Goal: Information Seeking & Learning: Learn about a topic

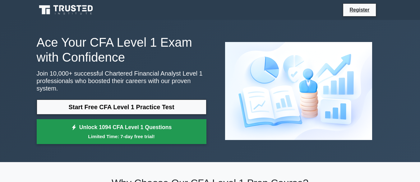
click at [157, 134] on small "Limited Time: 7-day free trial!" at bounding box center [121, 136] width 154 height 7
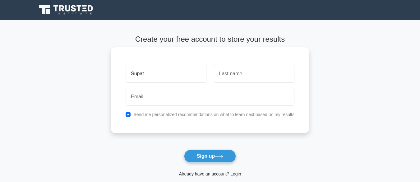
type input "Supat"
type input "B."
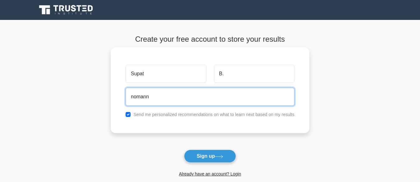
type input "nomannohand@gmail.com"
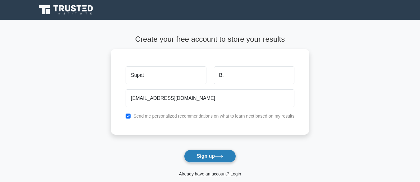
click at [207, 160] on button "Sign up" at bounding box center [210, 156] width 52 height 13
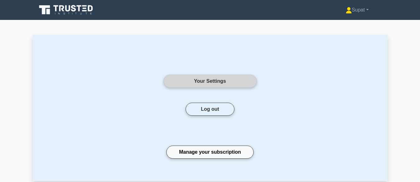
click at [209, 79] on link "Your Settings" at bounding box center [210, 81] width 93 height 13
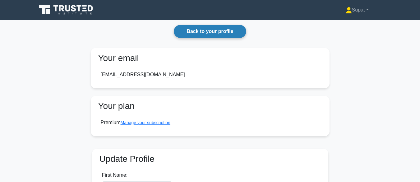
click at [205, 30] on link "Back to your profile" at bounding box center [210, 31] width 72 height 13
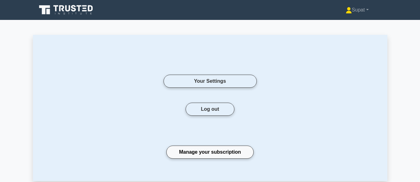
click at [70, 10] on icon at bounding box center [67, 8] width 5 height 6
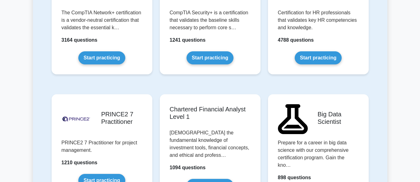
scroll to position [1334, 0]
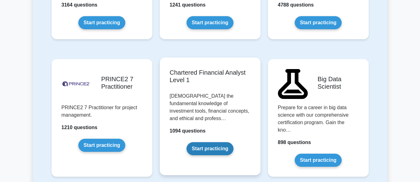
click at [224, 142] on link "Start practicing" at bounding box center [210, 148] width 47 height 13
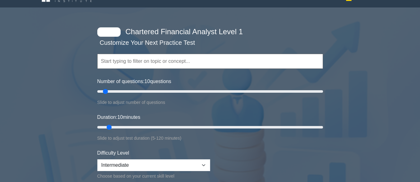
scroll to position [16, 0]
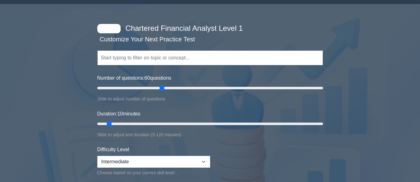
drag, startPoint x: 106, startPoint y: 88, endPoint x: 160, endPoint y: 94, distance: 53.8
type input "60"
click at [160, 92] on input "Number of questions: 60 questions" at bounding box center [210, 87] width 226 height 7
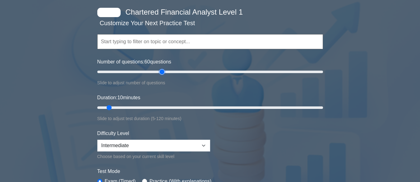
scroll to position [48, 0]
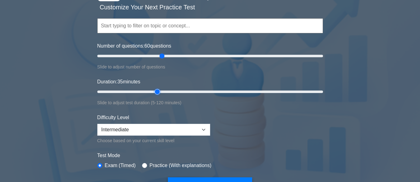
drag, startPoint x: 110, startPoint y: 90, endPoint x: 161, endPoint y: 89, distance: 51.3
type input "35"
click at [161, 89] on input "Duration: 35 minutes" at bounding box center [210, 91] width 226 height 7
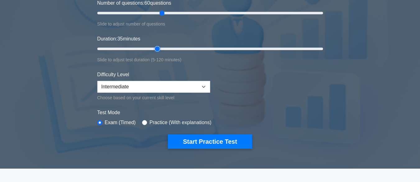
scroll to position [100, 0]
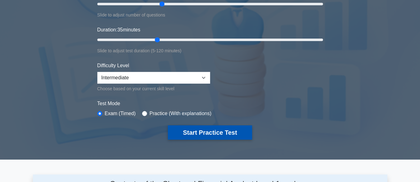
click at [220, 137] on button "Start Practice Test" at bounding box center [210, 132] width 84 height 14
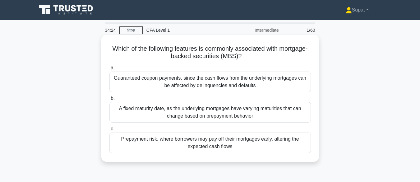
click at [171, 144] on div "Prepayment risk, where borrowers may pay off their mortgages early, altering th…" at bounding box center [210, 142] width 202 height 21
click at [109, 131] on input "c. Prepayment risk, where borrowers may pay off their mortgages early, altering…" at bounding box center [109, 129] width 0 height 4
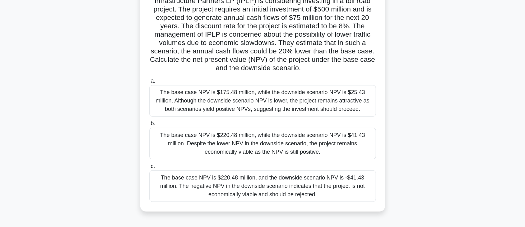
scroll to position [49, 0]
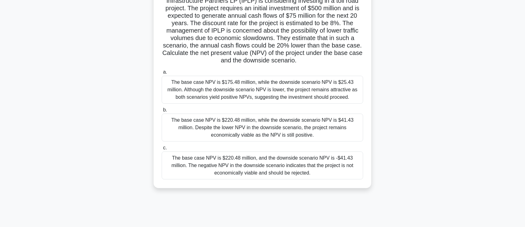
drag, startPoint x: 420, startPoint y: 0, endPoint x: 373, endPoint y: 129, distance: 136.9
click at [373, 129] on div "Infrastructure Partners LP (IPLP) is considering investing in a toll road proje…" at bounding box center [262, 91] width 411 height 209
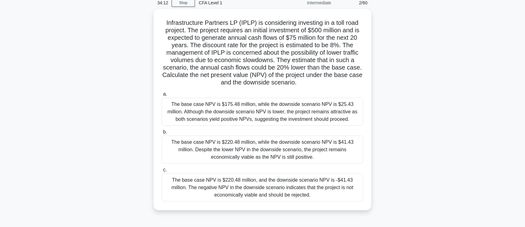
scroll to position [18, 0]
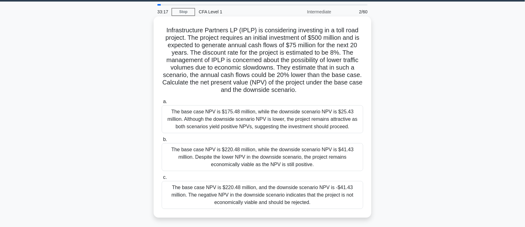
click at [294, 156] on div "The base case NPV is $220.48 million, while the downside scenario NPV is $41.43…" at bounding box center [263, 157] width 202 height 28
click at [162, 142] on input "b. The base case NPV is $220.48 million, while the downside scenario NPV is $41…" at bounding box center [162, 140] width 0 height 4
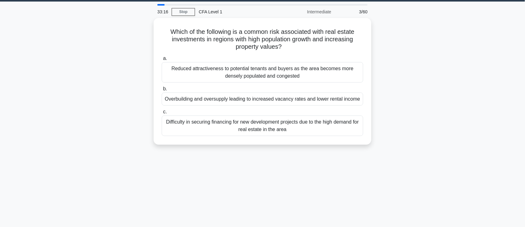
scroll to position [0, 0]
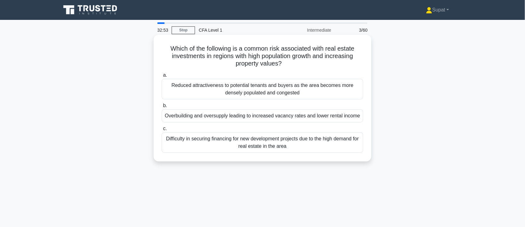
click at [239, 118] on div "Overbuilding and oversupply leading to increased vacancy rates and lower rental…" at bounding box center [263, 115] width 202 height 13
click at [162, 108] on input "b. Overbuilding and oversupply leading to increased vacancy rates and lower ren…" at bounding box center [162, 106] width 0 height 4
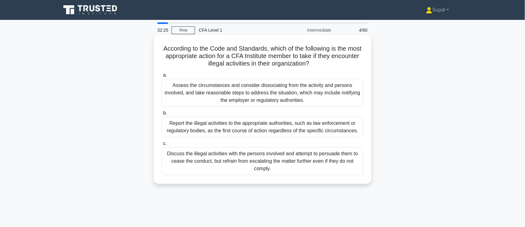
click at [243, 83] on div "Assess the circumstances and consider dissociating from the activity and person…" at bounding box center [263, 93] width 202 height 28
click at [162, 77] on input "a. Assess the circumstances and consider dissociating from the activity and per…" at bounding box center [162, 75] width 0 height 4
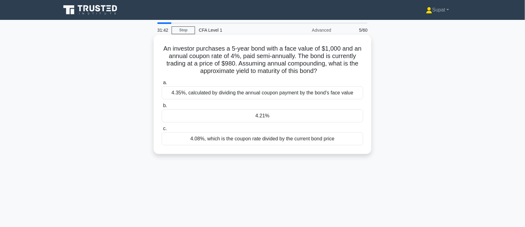
click at [252, 97] on div "4.35%, calculated by dividing the annual coupon payment by the bond's face value" at bounding box center [263, 92] width 202 height 13
click at [162, 85] on input "a. 4.35%, calculated by dividing the annual coupon payment by the bond's face v…" at bounding box center [162, 83] width 0 height 4
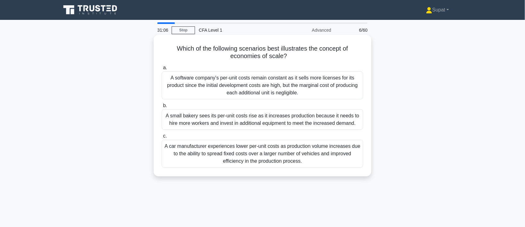
click at [190, 148] on div "A car manufacturer experiences lower per-unit costs as production volume increa…" at bounding box center [263, 154] width 202 height 28
click at [162, 138] on input "c. A car manufacturer experiences lower per-unit costs as production volume inc…" at bounding box center [162, 136] width 0 height 4
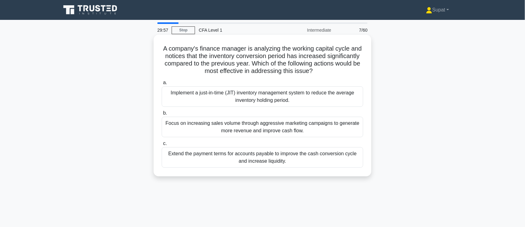
click at [256, 103] on div "Implement a just-in-time (JIT) inventory management system to reduce the averag…" at bounding box center [263, 96] width 202 height 21
click at [162, 85] on input "a. Implement a just-in-time (JIT) inventory management system to reduce the ave…" at bounding box center [162, 83] width 0 height 4
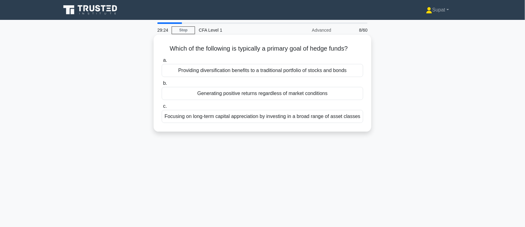
click at [256, 94] on div "Generating positive returns regardless of market conditions" at bounding box center [263, 93] width 202 height 13
click at [162, 86] on input "b. Generating positive returns regardless of market conditions" at bounding box center [162, 83] width 0 height 4
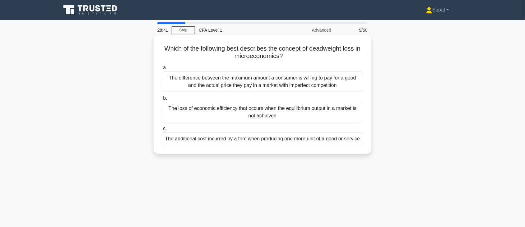
click at [249, 109] on div "The loss of economic efficiency that occurs when the equilibrium output in a ma…" at bounding box center [263, 112] width 202 height 21
click at [162, 100] on input "b. The loss of economic efficiency that occurs when the equilibrium output in a…" at bounding box center [162, 98] width 0 height 4
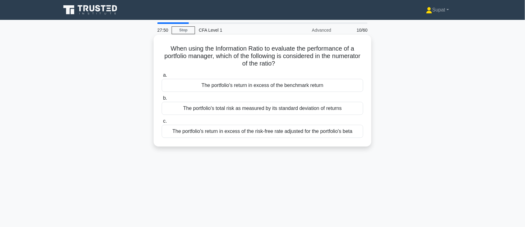
click at [221, 86] on div "The portfolio's return in excess of the benchmark return" at bounding box center [263, 85] width 202 height 13
click at [162, 77] on input "a. The portfolio's return in excess of the benchmark return" at bounding box center [162, 75] width 0 height 4
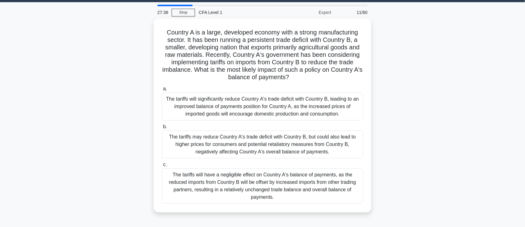
scroll to position [26, 0]
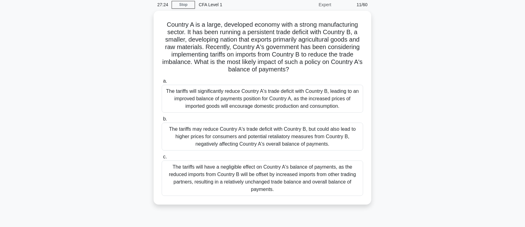
click at [258, 136] on div "The tariffs may reduce Country A's trade deficit with Country B, but could also…" at bounding box center [263, 137] width 202 height 28
click at [162, 121] on input "b. The tariffs may reduce Country A's trade deficit with Country B, but could a…" at bounding box center [162, 119] width 0 height 4
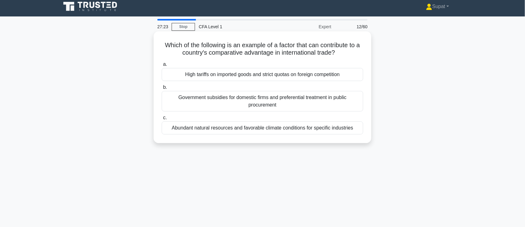
scroll to position [0, 0]
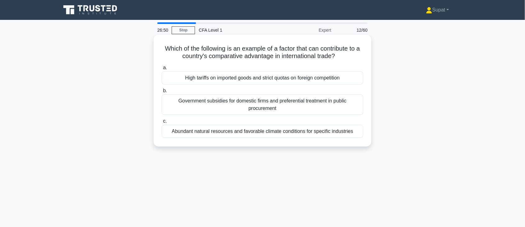
click at [214, 131] on div "Abundant natural resources and favorable climate conditions for specific indust…" at bounding box center [263, 131] width 202 height 13
click at [162, 123] on input "c. Abundant natural resources and favorable climate conditions for specific ind…" at bounding box center [162, 121] width 0 height 4
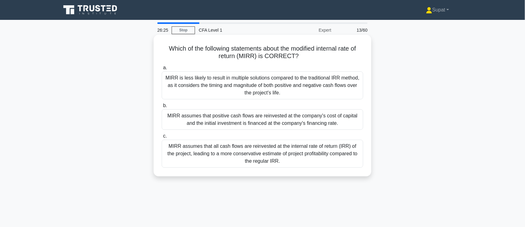
click at [296, 85] on div "MIRR is less likely to result in multiple solutions compared to the traditional…" at bounding box center [263, 86] width 202 height 28
click at [162, 70] on input "a. MIRR is less likely to result in multiple solutions compared to the traditio…" at bounding box center [162, 68] width 0 height 4
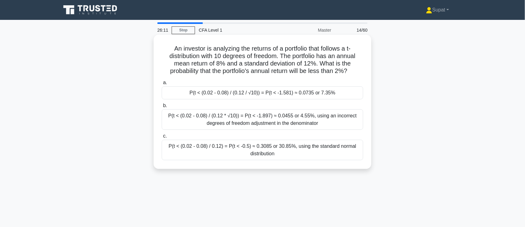
click at [294, 151] on div "P(t < (0.02 - 0.08) / 0.12) = P(t < -0.5) ≈ 0.3085 or 30.85%, using the standar…" at bounding box center [263, 150] width 202 height 21
click at [162, 138] on input "c. P(t < (0.02 - 0.08) / 0.12) = P(t < -0.5) ≈ 0.3085 or 30.85%, using the stan…" at bounding box center [162, 136] width 0 height 4
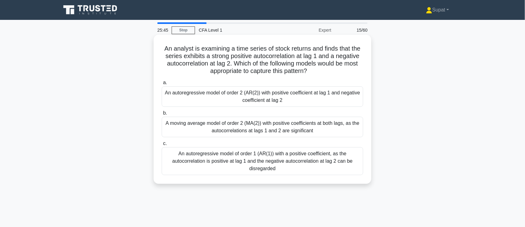
click at [311, 96] on div "An autoregressive model of order 2 (AR(2)) with positive coefficient at lag 1 a…" at bounding box center [263, 96] width 202 height 21
click at [162, 85] on input "a. An autoregressive model of order 2 (AR(2)) with positive coefficient at lag …" at bounding box center [162, 83] width 0 height 4
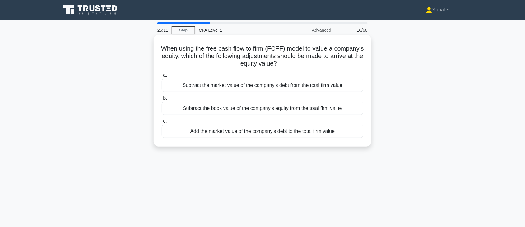
click at [314, 85] on div "Subtract the market value of the company's debt from the total firm value" at bounding box center [263, 85] width 202 height 13
click at [162, 77] on input "a. Subtract the market value of the company's debt from the total firm value" at bounding box center [162, 75] width 0 height 4
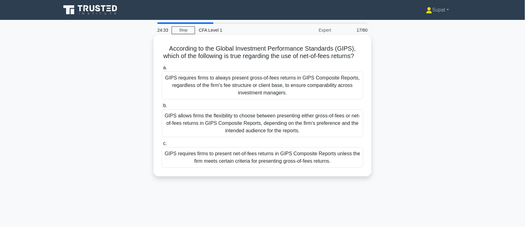
click at [217, 164] on div "GIPS requires firms to present net-of-fees returns in GIPS Composite Reports un…" at bounding box center [263, 157] width 202 height 21
click at [162, 146] on input "c. GIPS requires firms to present net-of-fees returns in GIPS Composite Reports…" at bounding box center [162, 144] width 0 height 4
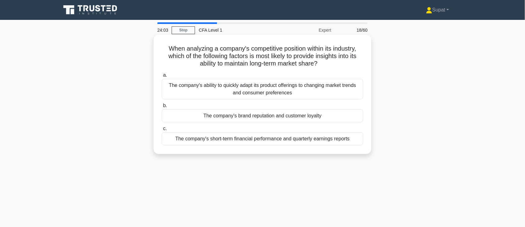
click at [263, 114] on div "The company's brand reputation and customer loyalty" at bounding box center [263, 115] width 202 height 13
click at [162, 108] on input "b. The company's brand reputation and customer loyalty" at bounding box center [162, 106] width 0 height 4
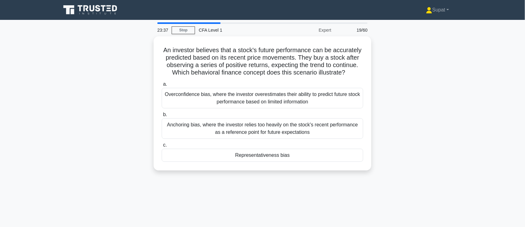
drag, startPoint x: 263, startPoint y: 115, endPoint x: 456, endPoint y: 91, distance: 194.7
click at [420, 91] on div "An investor believes that a stock's future performance can be accurately predic…" at bounding box center [262, 107] width 411 height 142
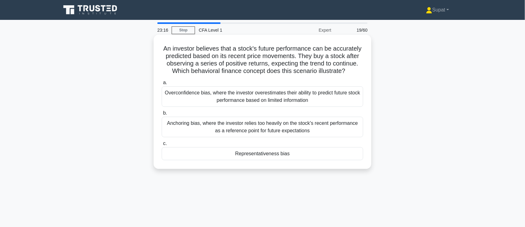
click at [290, 158] on div "Representativeness bias" at bounding box center [263, 153] width 202 height 13
click at [162, 146] on input "c. Representativeness bias" at bounding box center [162, 144] width 0 height 4
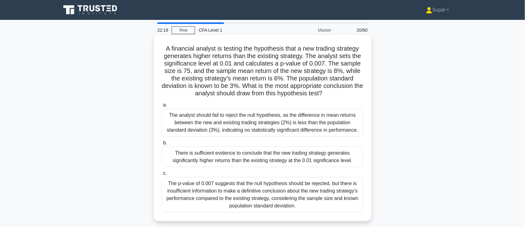
click at [268, 160] on div "There is sufficient evidence to conclude that the new trading strategy generate…" at bounding box center [263, 157] width 202 height 21
click at [162, 145] on input "b. There is sufficient evidence to conclude that the new trading strategy gener…" at bounding box center [162, 143] width 0 height 4
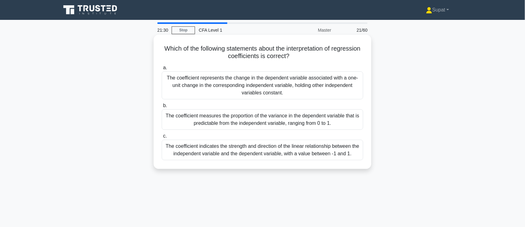
click at [284, 90] on div "The coefficient represents the change in the dependent variable associated with…" at bounding box center [263, 86] width 202 height 28
click at [162, 70] on input "a. The coefficient represents the change in the dependent variable associated w…" at bounding box center [162, 68] width 0 height 4
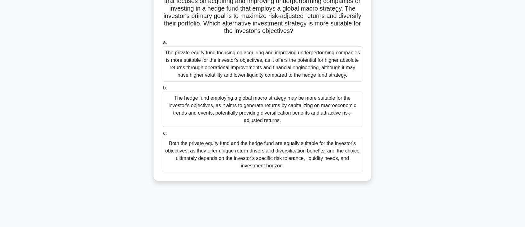
scroll to position [60, 0]
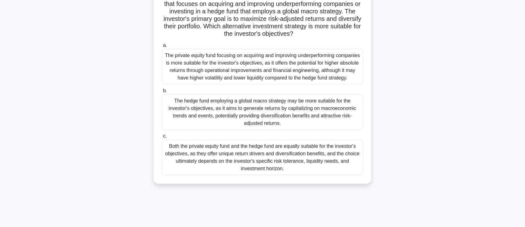
click at [318, 118] on div "The hedge fund employing a global macro strategy may be more suitable for the i…" at bounding box center [263, 112] width 202 height 35
click at [162, 93] on input "b. The hedge fund employing a global macro strategy may be more suitable for th…" at bounding box center [162, 91] width 0 height 4
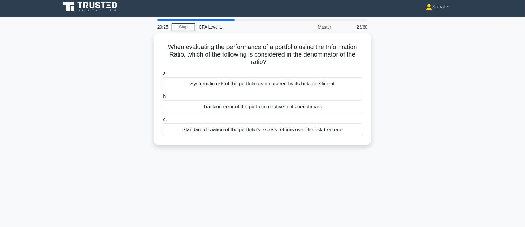
scroll to position [0, 0]
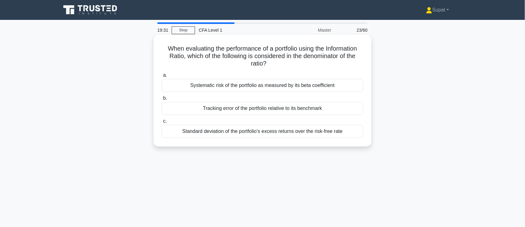
click at [289, 112] on div "Tracking error of the portfolio relative to its benchmark" at bounding box center [263, 108] width 202 height 13
click at [162, 100] on input "b. Tracking error of the portfolio relative to its benchmark" at bounding box center [162, 98] width 0 height 4
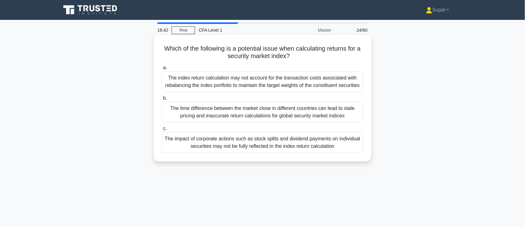
click at [239, 153] on div "The impact of corporate actions such as stock splits and dividend payments on i…" at bounding box center [263, 142] width 202 height 21
click at [283, 149] on div "The impact of corporate actions such as stock splits and dividend payments on i…" at bounding box center [263, 142] width 202 height 21
click at [162, 131] on input "c. The impact of corporate actions such as stock splits and dividend payments o…" at bounding box center [162, 129] width 0 height 4
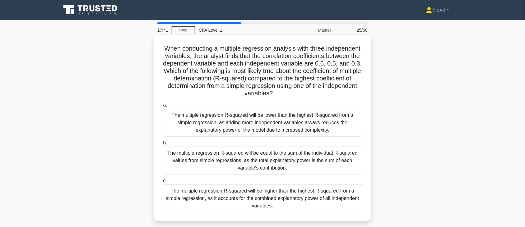
click at [283, 182] on div "The multiple regression R-squared will be higher than the highest R-squared fro…" at bounding box center [263, 199] width 202 height 28
click at [162, 182] on input "c. The multiple regression R-squared will be higher than the highest R-squared …" at bounding box center [162, 181] width 0 height 4
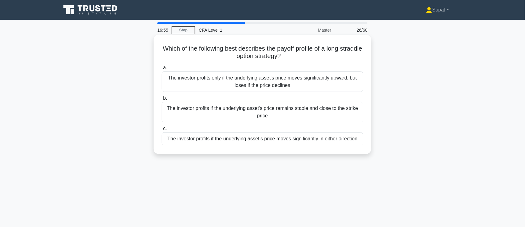
click at [222, 141] on div "The investor profits if the underlying asset's price moves significantly in eit…" at bounding box center [263, 138] width 202 height 13
click at [162, 131] on input "c. The investor profits if the underlying asset's price moves significantly in …" at bounding box center [162, 129] width 0 height 4
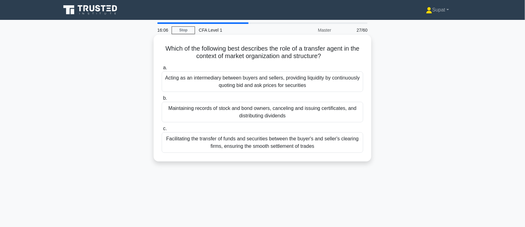
click at [272, 115] on div "Maintaining records of stock and bond owners, canceling and issuing certificate…" at bounding box center [263, 112] width 202 height 21
click at [162, 100] on input "b. Maintaining records of stock and bond owners, canceling and issuing certific…" at bounding box center [162, 98] width 0 height 4
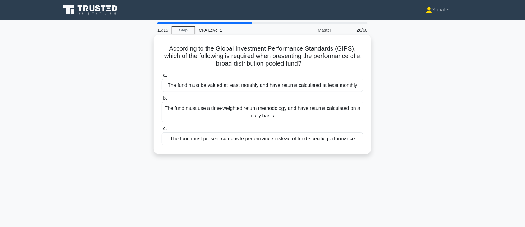
click at [218, 113] on div "The fund must use a time-weighted return methodology and have returns calculate…" at bounding box center [263, 112] width 202 height 21
click at [162, 100] on input "b. The fund must use a time-weighted return methodology and have returns calcul…" at bounding box center [162, 98] width 0 height 4
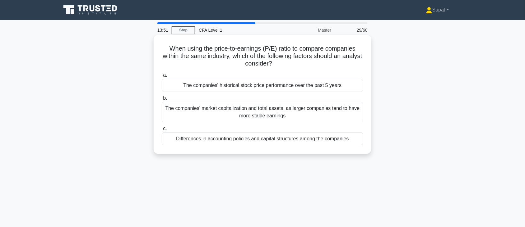
click at [204, 138] on div "Differences in accounting policies and capital structures among the companies" at bounding box center [263, 138] width 202 height 13
click at [162, 131] on input "c. Differences in accounting policies and capital structures among the companies" at bounding box center [162, 129] width 0 height 4
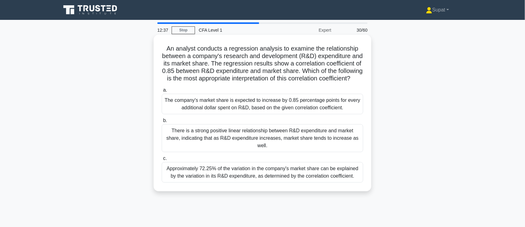
click at [252, 141] on div "There is a strong positive linear relationship between R&D expenditure and mark…" at bounding box center [263, 138] width 202 height 28
click at [162, 123] on input "b. There is a strong positive linear relationship between R&D expenditure and m…" at bounding box center [162, 121] width 0 height 4
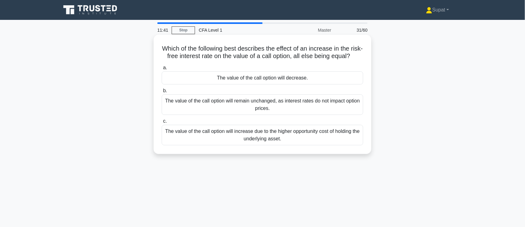
click at [250, 142] on div "The value of the call option will increase due to the higher opportunity cost o…" at bounding box center [263, 135] width 202 height 21
click at [162, 123] on input "c. The value of the call option will increase due to the higher opportunity cos…" at bounding box center [162, 121] width 0 height 4
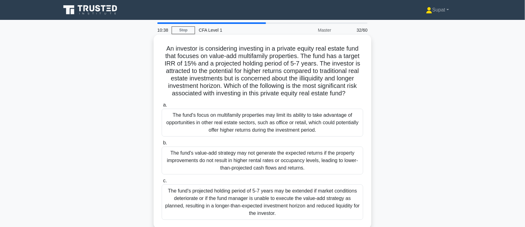
click at [246, 182] on div "The fund's projected holding period of 5-7 years may be extended if market cond…" at bounding box center [263, 202] width 202 height 35
click at [162, 182] on input "c. The fund's projected holding period of 5-7 years may be extended if market c…" at bounding box center [162, 181] width 0 height 4
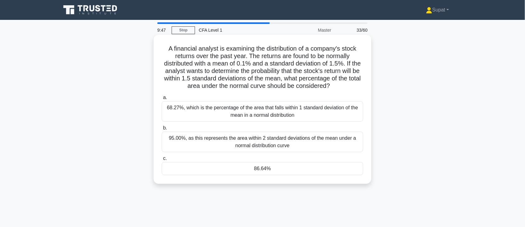
click at [265, 170] on div "86.64%" at bounding box center [263, 168] width 202 height 13
click at [162, 161] on input "c. 86.64%" at bounding box center [162, 159] width 0 height 4
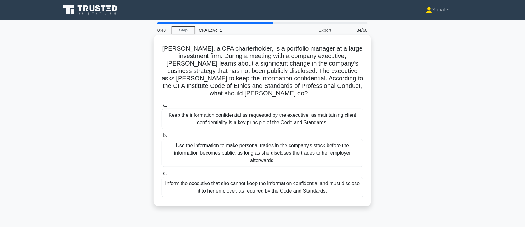
click at [295, 109] on div "Keep the information confidential as requested by the executive, as maintaining…" at bounding box center [263, 119] width 202 height 21
click at [162, 107] on input "a. Keep the information confidential as requested by the executive, as maintain…" at bounding box center [162, 105] width 0 height 4
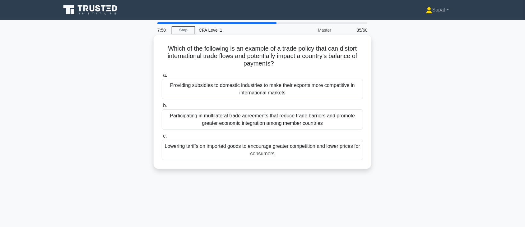
click at [300, 98] on div "Providing subsidies to domestic industries to make their exports more competiti…" at bounding box center [263, 89] width 202 height 21
click at [162, 77] on input "a. Providing subsidies to domestic industries to make their exports more compet…" at bounding box center [162, 75] width 0 height 4
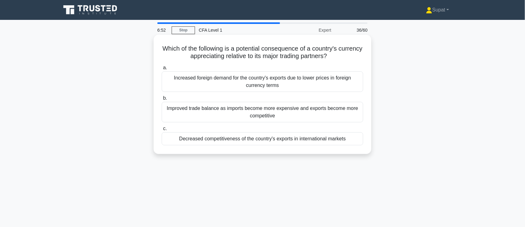
click at [261, 141] on div "Decreased competitiveness of the country's exports in international markets" at bounding box center [263, 138] width 202 height 13
click at [162, 131] on input "c. Decreased competitiveness of the country's exports in international markets" at bounding box center [162, 129] width 0 height 4
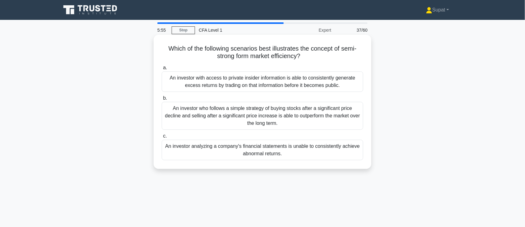
click at [281, 154] on div "An investor analyzing a company's financial statements is unable to consistentl…" at bounding box center [263, 150] width 202 height 21
click at [162, 138] on input "c. An investor analyzing a company's financial statements is unable to consiste…" at bounding box center [162, 136] width 0 height 4
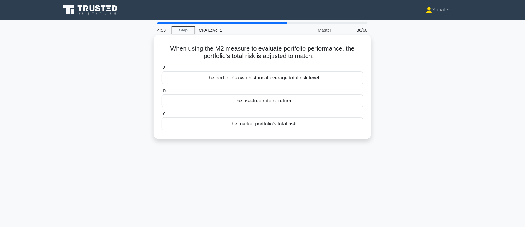
click at [263, 120] on div "The market portfolio's total risk" at bounding box center [263, 124] width 202 height 13
click at [162, 116] on input "c. The market portfolio's total risk" at bounding box center [162, 114] width 0 height 4
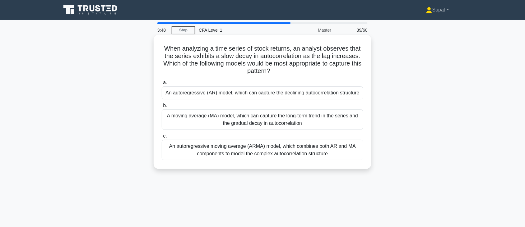
click at [258, 94] on div "An autoregressive (AR) model, which can capture the declining autocorrelation s…" at bounding box center [263, 92] width 202 height 13
click at [162, 85] on input "a. An autoregressive (AR) model, which can capture the declining autocorrelatio…" at bounding box center [162, 83] width 0 height 4
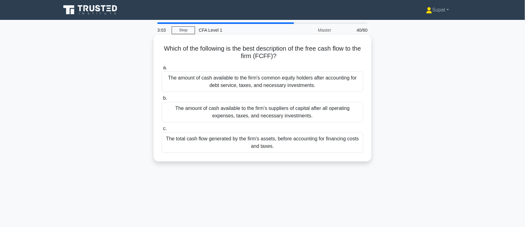
click at [243, 109] on div "The amount of cash available to the firm's suppliers of capital after all opera…" at bounding box center [263, 112] width 202 height 21
click at [162, 100] on input "b. The amount of cash available to the firm's suppliers of capital after all op…" at bounding box center [162, 98] width 0 height 4
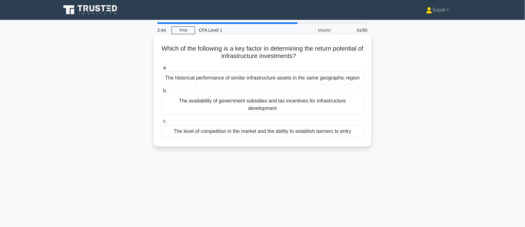
click at [273, 127] on div "The level of competition in the market and the ability to establish barriers to…" at bounding box center [263, 131] width 202 height 13
click at [162, 123] on input "c. The level of competition in the market and the ability to establish barriers…" at bounding box center [162, 121] width 0 height 4
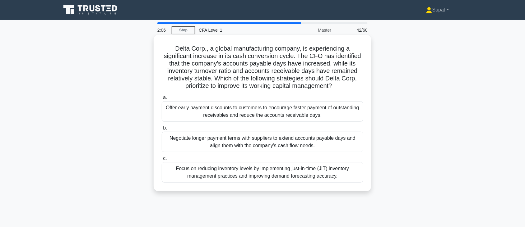
click at [253, 174] on div "Focus on reducing inventory levels by implementing just-in-time (JIT) inventory…" at bounding box center [263, 172] width 202 height 21
click at [162, 161] on input "c. Focus on reducing inventory levels by implementing just-in-time (JIT) invent…" at bounding box center [162, 159] width 0 height 4
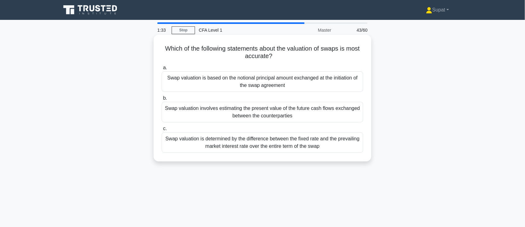
click at [288, 111] on div "Swap valuation involves estimating the present value of the future cash flows e…" at bounding box center [263, 112] width 202 height 21
click at [162, 100] on input "b. Swap valuation involves estimating the present value of the future cash flow…" at bounding box center [162, 98] width 0 height 4
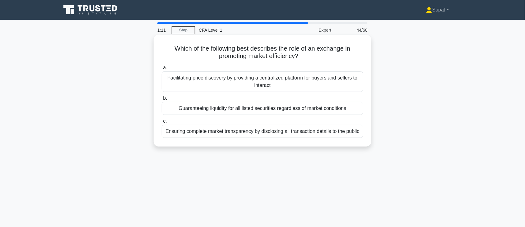
click at [222, 78] on div "Facilitating price discovery by providing a centralized platform for buyers and…" at bounding box center [263, 82] width 202 height 21
click at [162, 70] on input "a. Facilitating price discovery by providing a centralized platform for buyers …" at bounding box center [162, 68] width 0 height 4
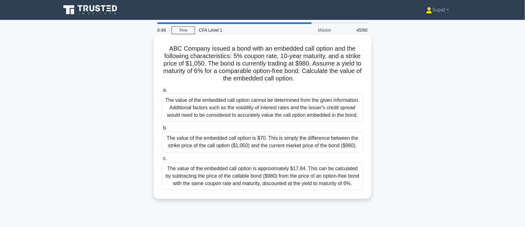
click at [262, 107] on div "The value of the embedded call option cannot be determined from the given infor…" at bounding box center [263, 108] width 202 height 28
click at [162, 92] on input "a. The value of the embedded call option cannot be determined from the given in…" at bounding box center [162, 90] width 0 height 4
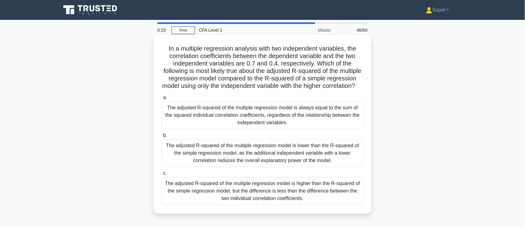
click at [284, 152] on div "The adjusted R-squared of the multiple regression model is lower than the R-squ…" at bounding box center [263, 153] width 202 height 28
click at [162, 138] on input "b. The adjusted R-squared of the multiple regression model is lower than the R-…" at bounding box center [162, 136] width 0 height 4
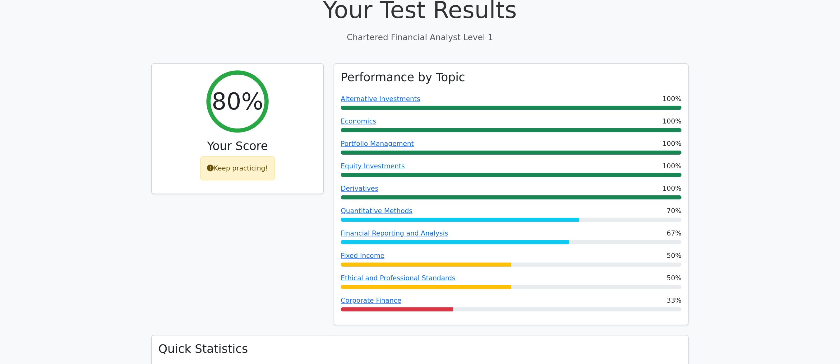
scroll to position [43, 0]
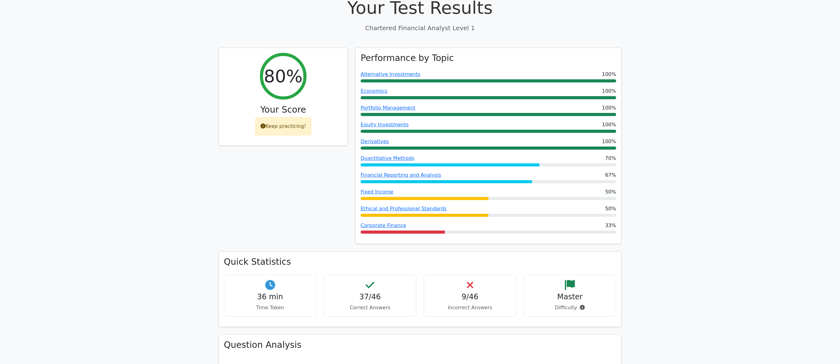
drag, startPoint x: 514, startPoint y: 0, endPoint x: 313, endPoint y: 193, distance: 278.9
click at [313, 193] on div "80% Your Score Keep practicing!" at bounding box center [283, 150] width 137 height 204
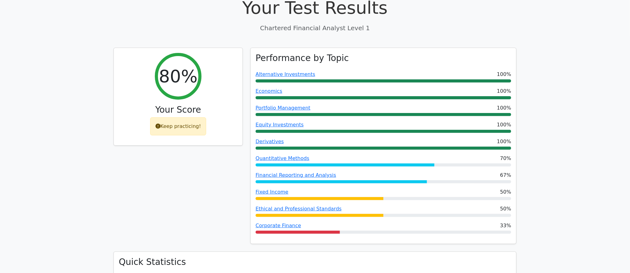
drag, startPoint x: 840, startPoint y: 0, endPoint x: 409, endPoint y: 24, distance: 432.0
click at [409, 22] on div "Your Test Results Chartered Financial Analyst Level 1" at bounding box center [315, 14] width 403 height 35
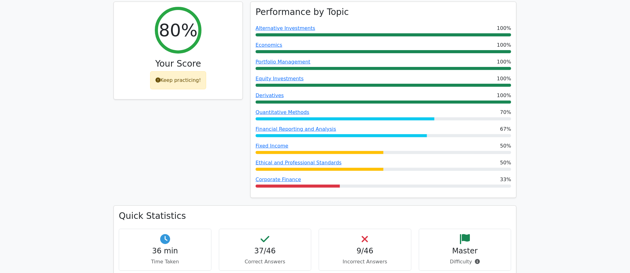
scroll to position [0, 0]
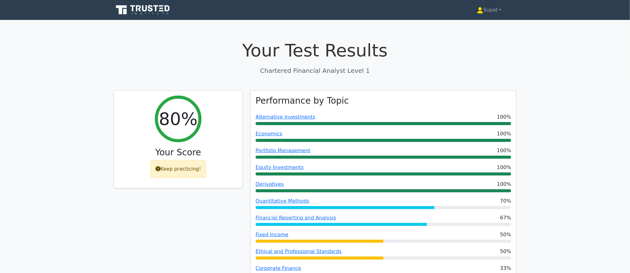
click at [161, 10] on icon at bounding box center [144, 10] width 60 height 12
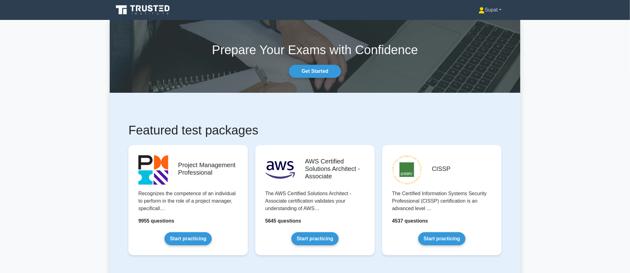
click at [492, 10] on link "Supat" at bounding box center [490, 10] width 53 height 12
click at [479, 32] on link "Settings" at bounding box center [488, 35] width 49 height 10
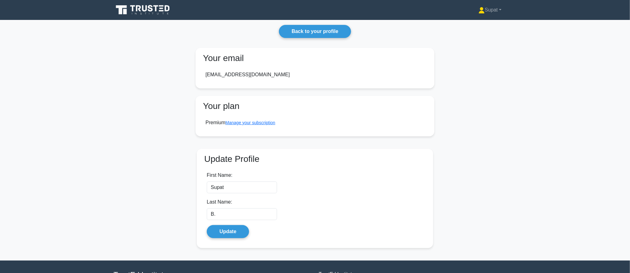
scroll to position [15, 0]
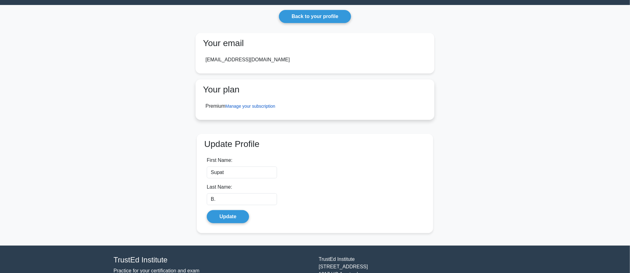
click at [258, 104] on link "Manage your subscription" at bounding box center [250, 106] width 50 height 5
